Goal: Check status: Check status

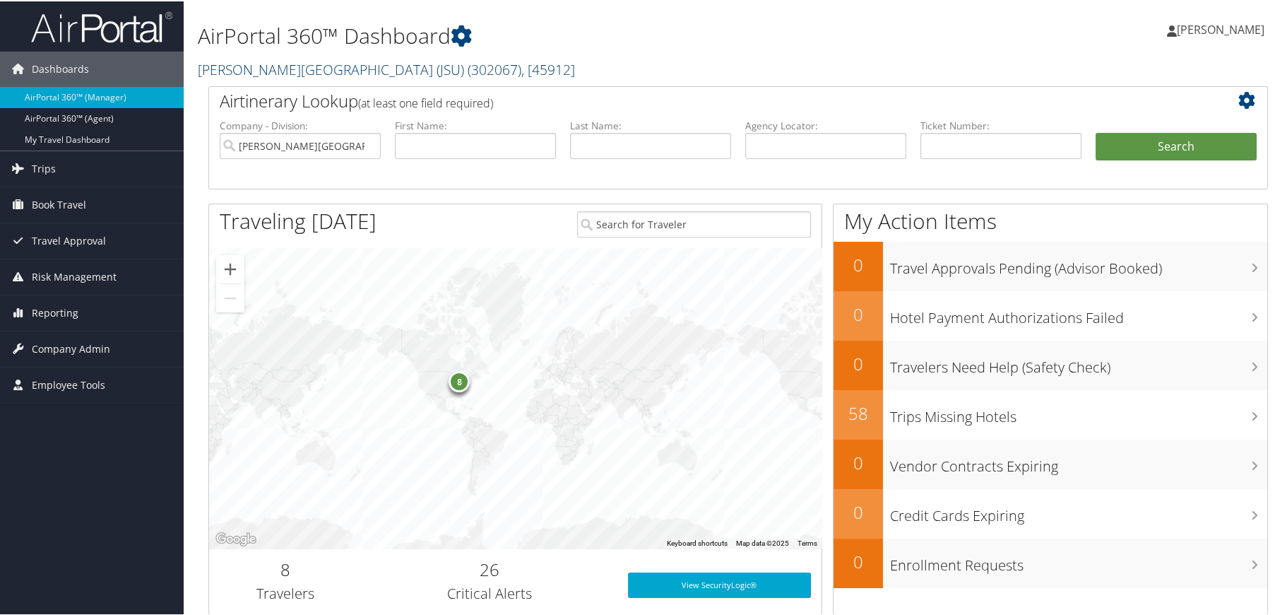
click at [286, 68] on link "Jackson State University (JSU) ( 302067 ) , [ 45912 ]" at bounding box center [386, 68] width 377 height 19
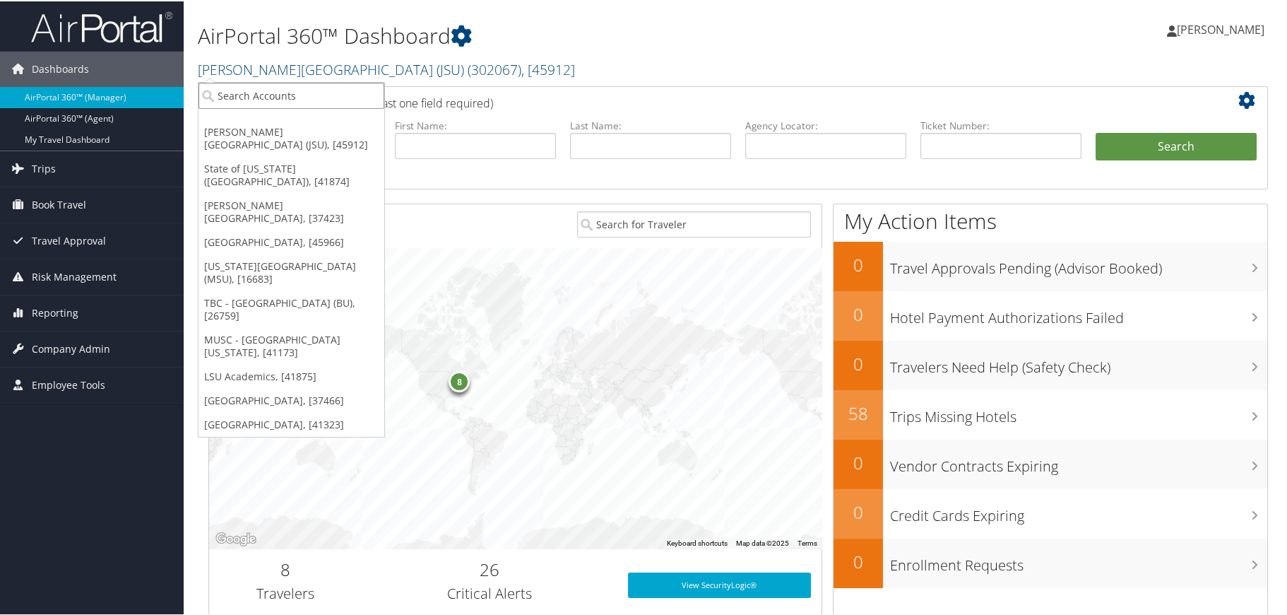
click at [282, 88] on input "search" at bounding box center [291, 94] width 186 height 26
click at [269, 253] on link "Michigan State University (MSU), [16683]" at bounding box center [291, 271] width 186 height 37
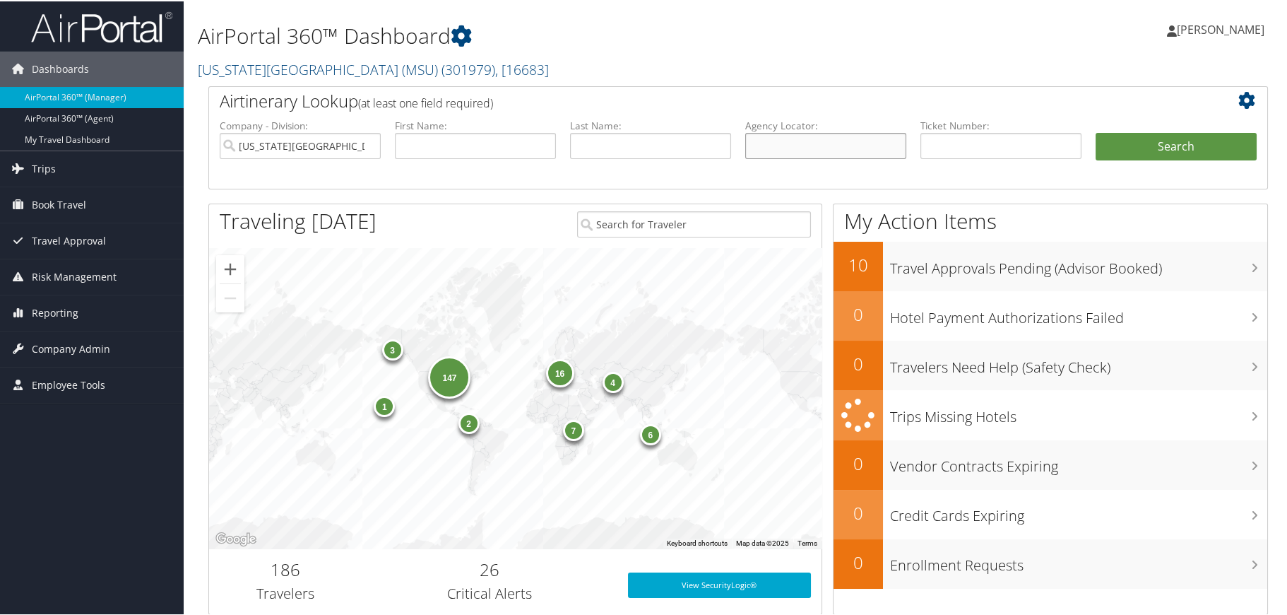
click at [793, 148] on input "text" at bounding box center [825, 144] width 161 height 26
type input "dm9nn2"
click at [1197, 135] on button "Search" at bounding box center [1176, 145] width 161 height 28
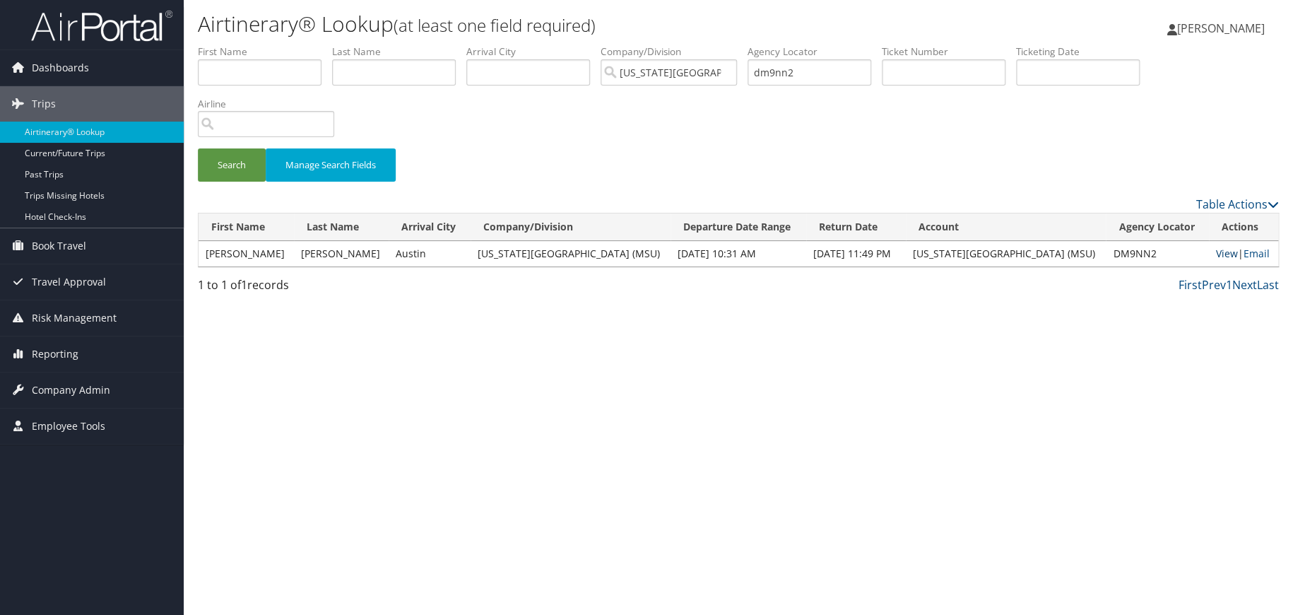
click at [1218, 256] on link "View" at bounding box center [1227, 253] width 22 height 13
click at [1252, 257] on link "Email" at bounding box center [1256, 253] width 26 height 13
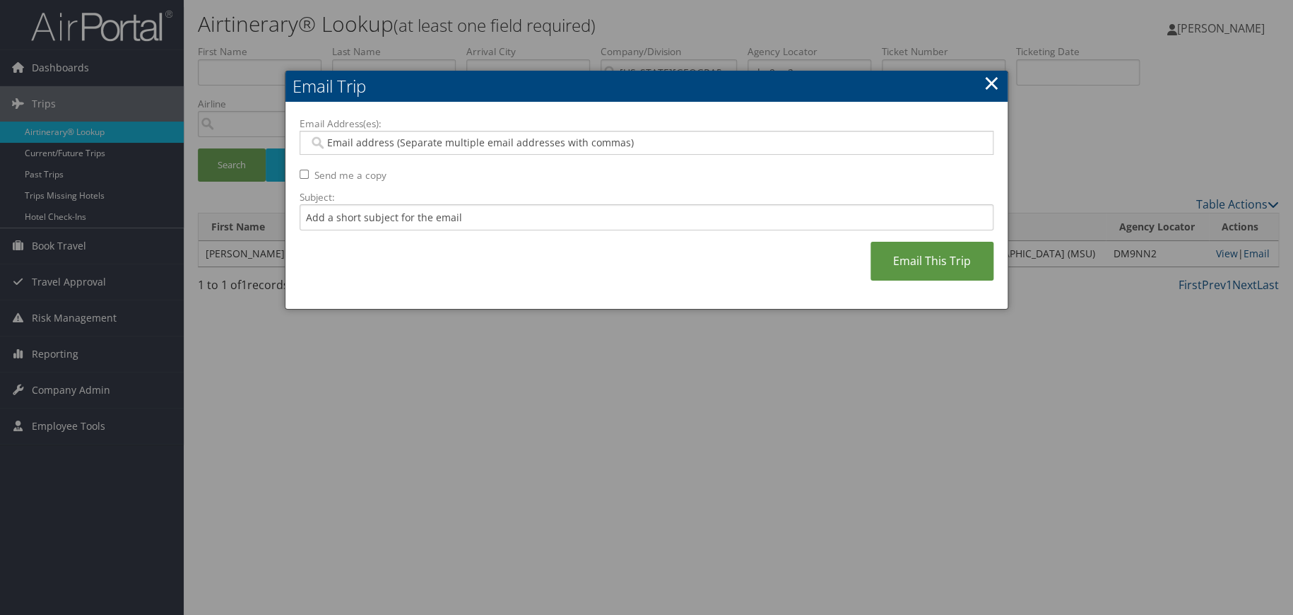
click at [353, 141] on input "Email Address(es):" at bounding box center [646, 143] width 675 height 14
click at [345, 141] on input "Email Address(es):" at bounding box center [646, 143] width 675 height 14
click at [995, 84] on link "×" at bounding box center [991, 83] width 16 height 28
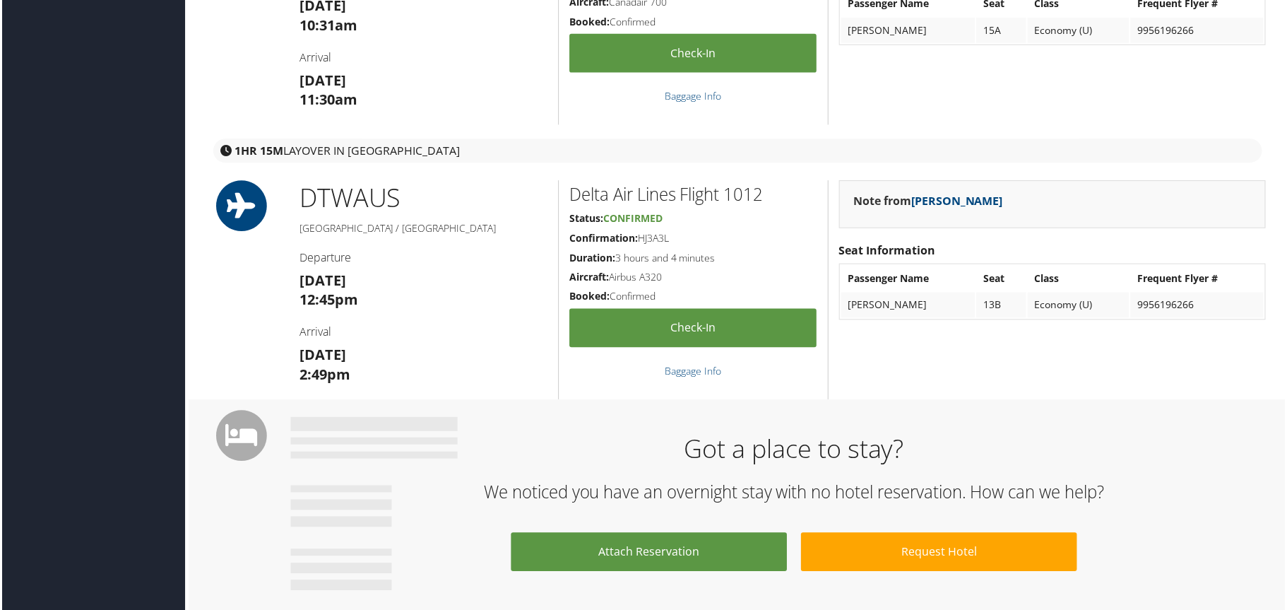
scroll to position [353, 0]
